Goal: Navigation & Orientation: Find specific page/section

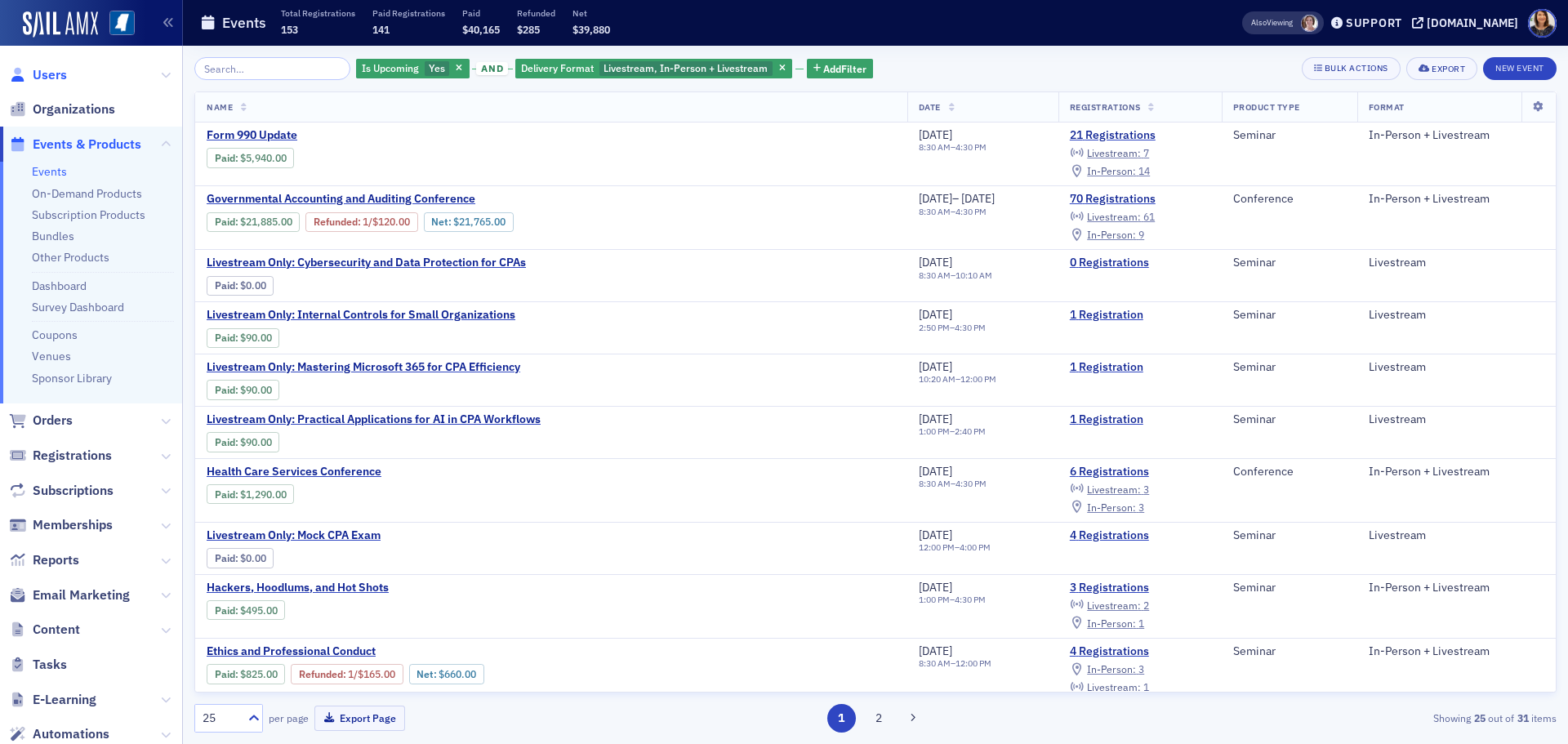
click at [52, 78] on span "Users" at bounding box center [49, 75] width 34 height 18
